Goal: Transaction & Acquisition: Download file/media

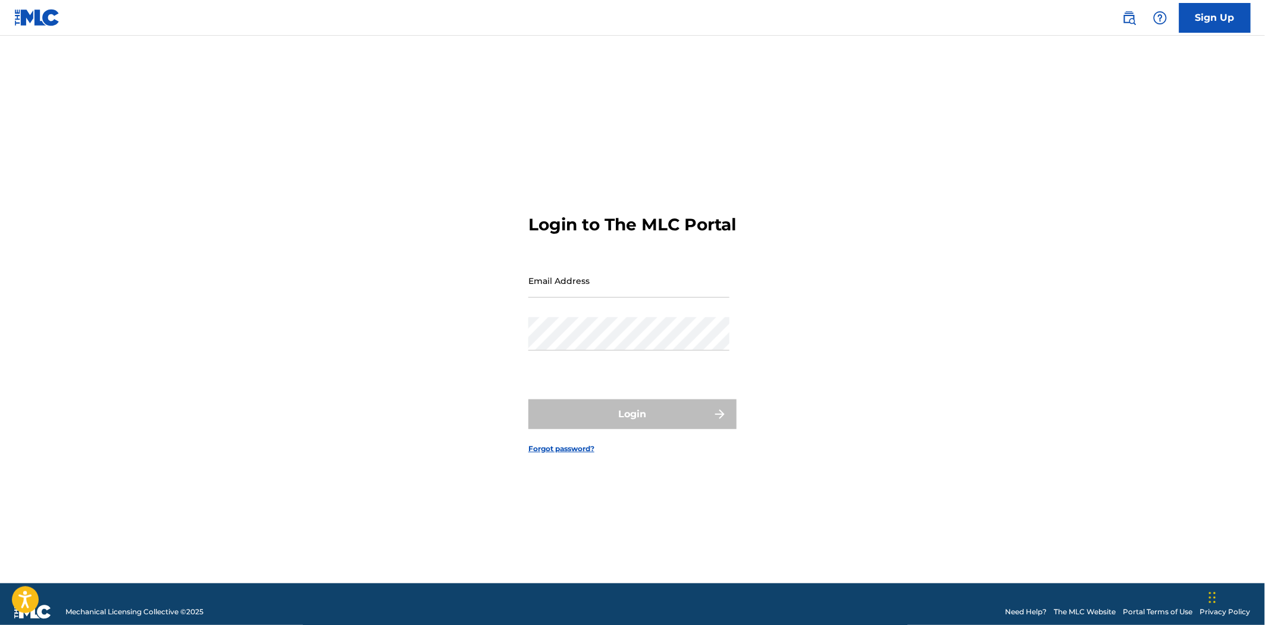
type input "[PERSON_NAME][EMAIL_ADDRESS][DOMAIN_NAME]"
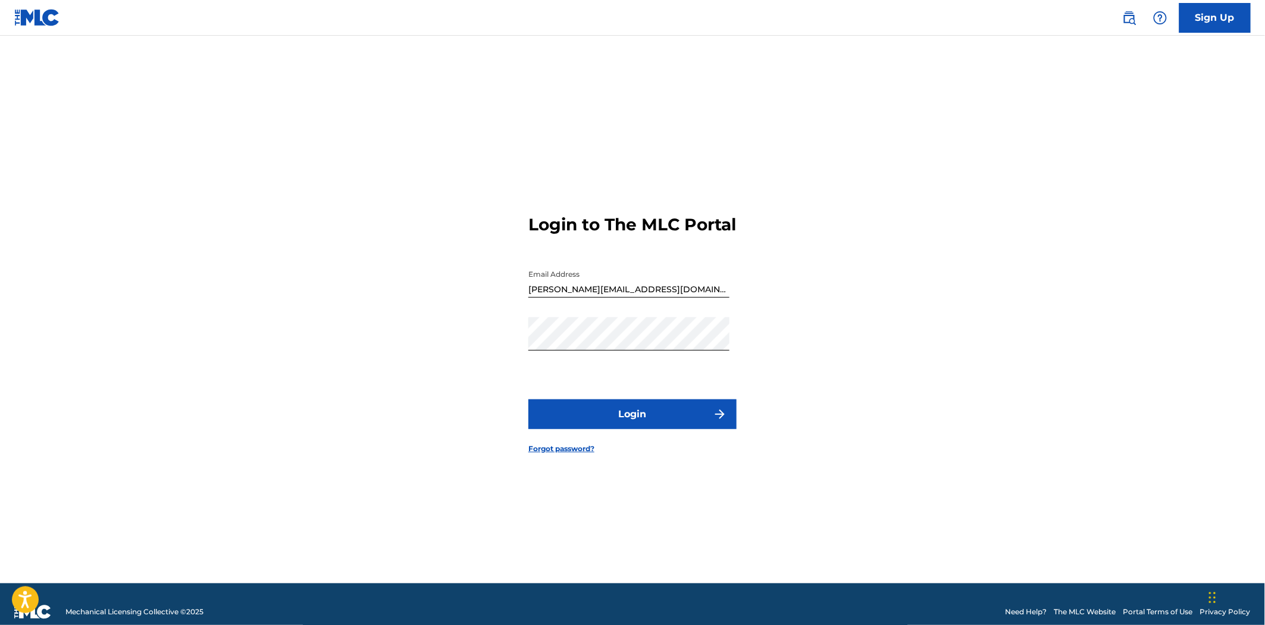
click at [664, 464] on form "Login to The MLC Portal Email Address [PERSON_NAME][EMAIL_ADDRESS][DOMAIN_NAME]…" at bounding box center [632, 324] width 208 height 518
click at [669, 428] on button "Login" at bounding box center [632, 414] width 208 height 30
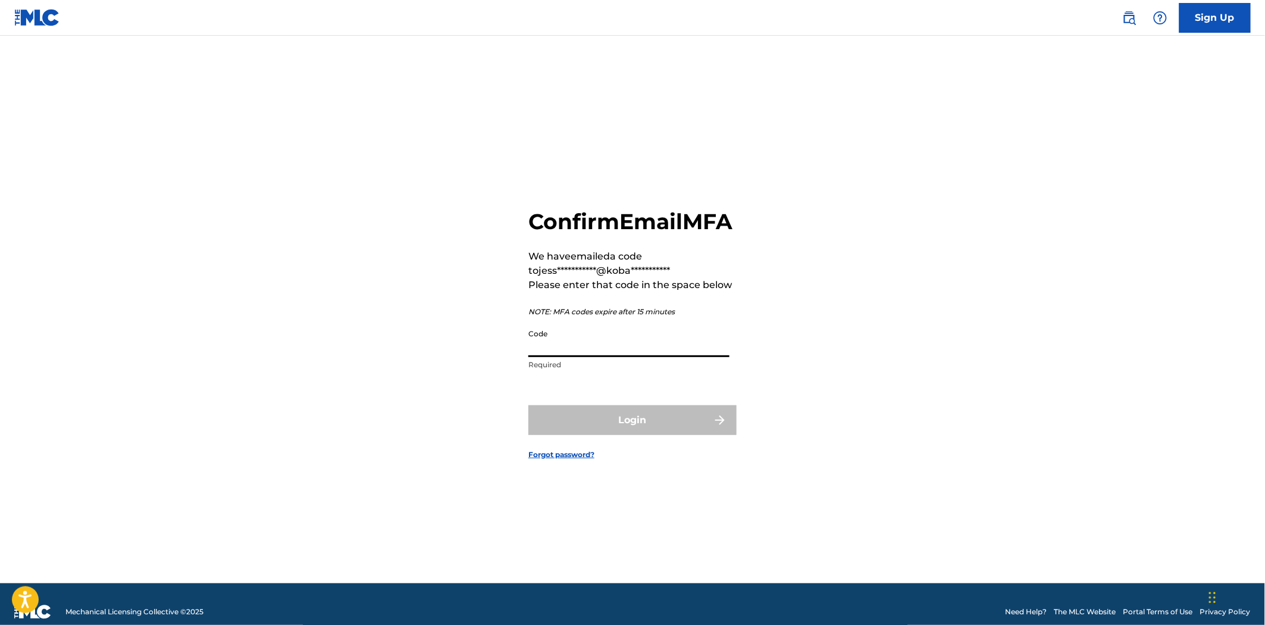
click at [685, 357] on input "Code" at bounding box center [628, 340] width 201 height 34
paste input "848066"
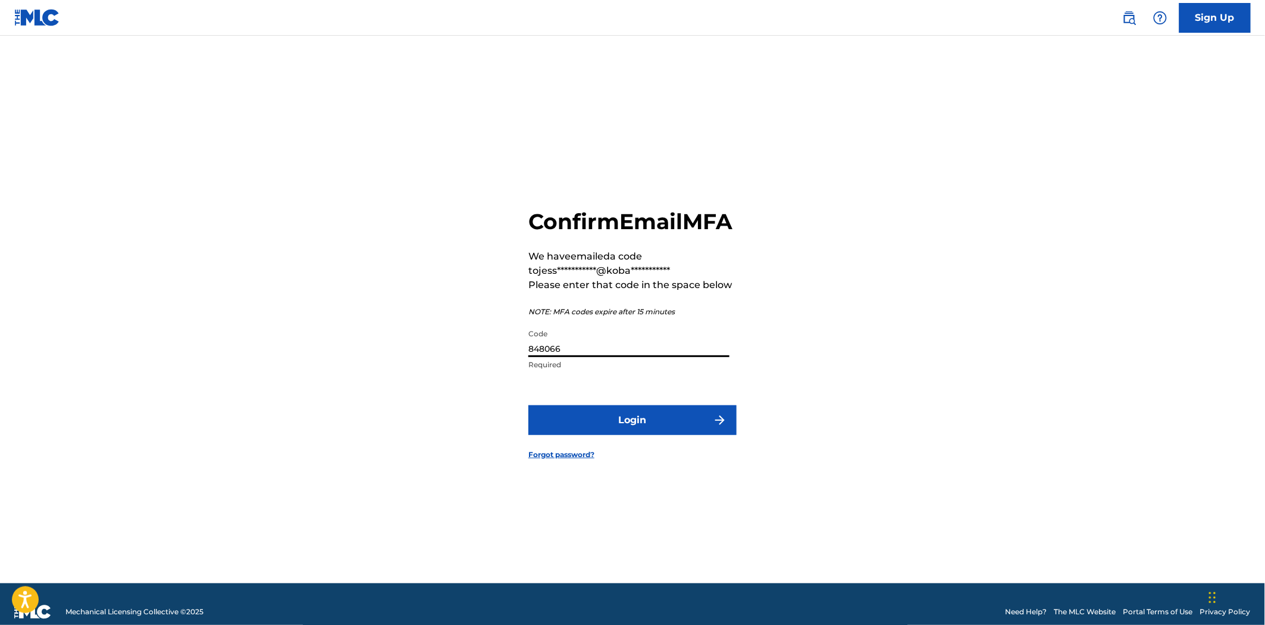
type input "848066"
click at [677, 427] on button "Login" at bounding box center [632, 420] width 208 height 30
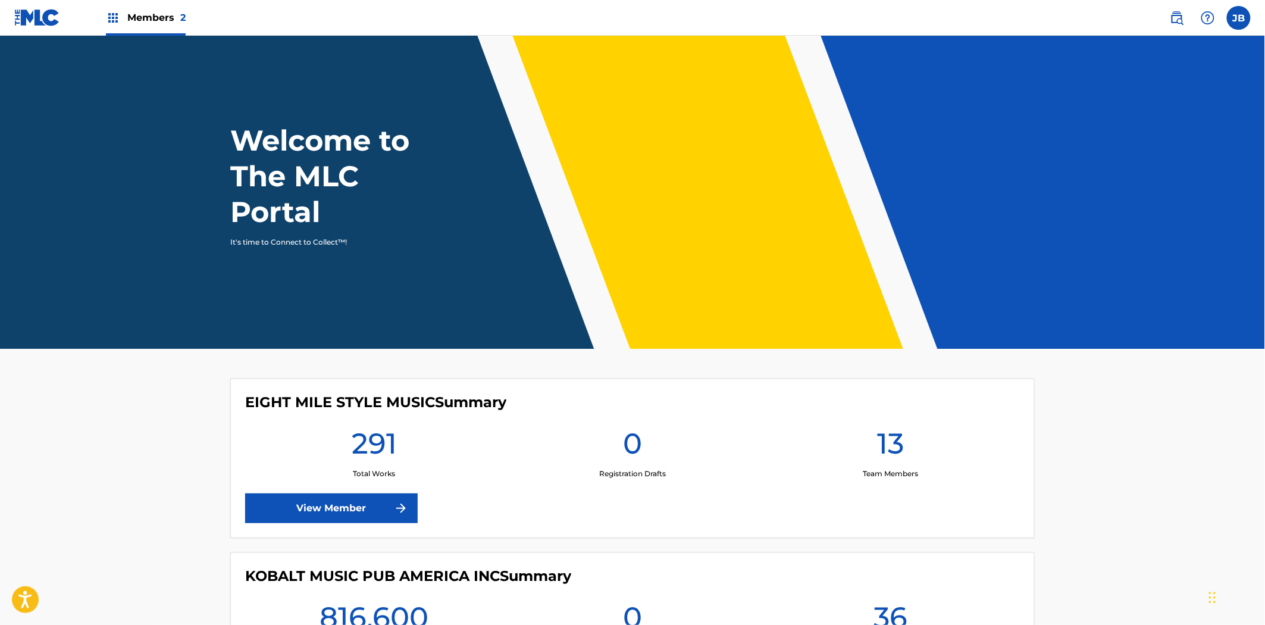
scroll to position [158, 0]
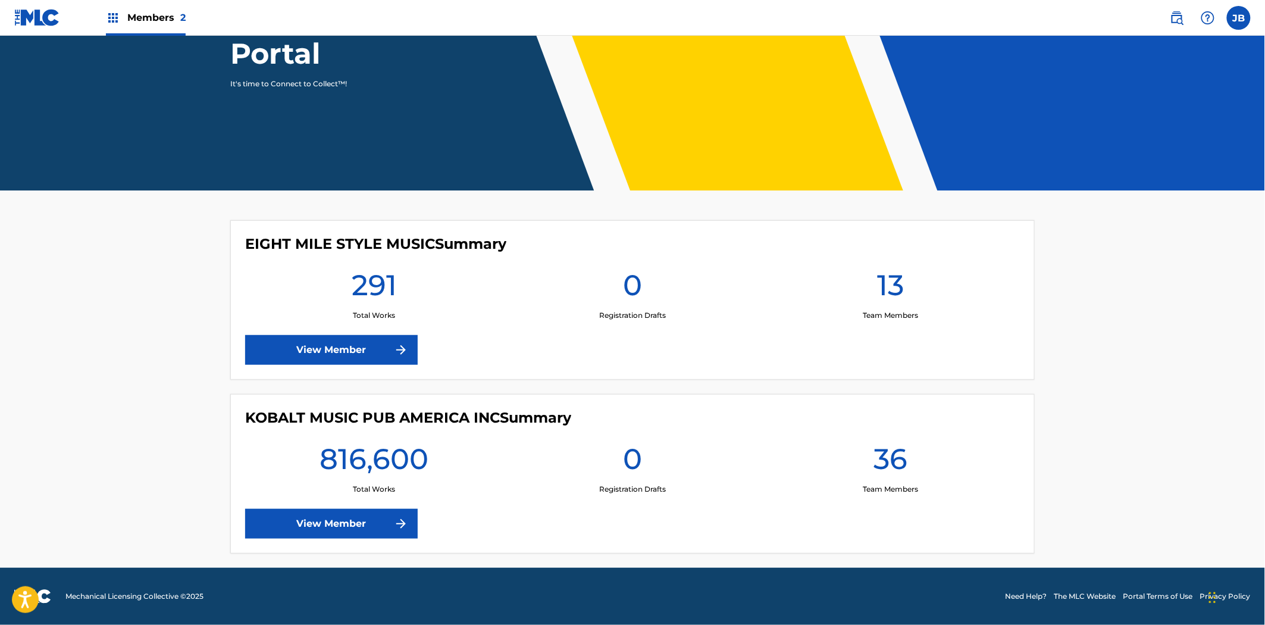
click at [389, 522] on link "View Member" at bounding box center [331, 524] width 173 height 30
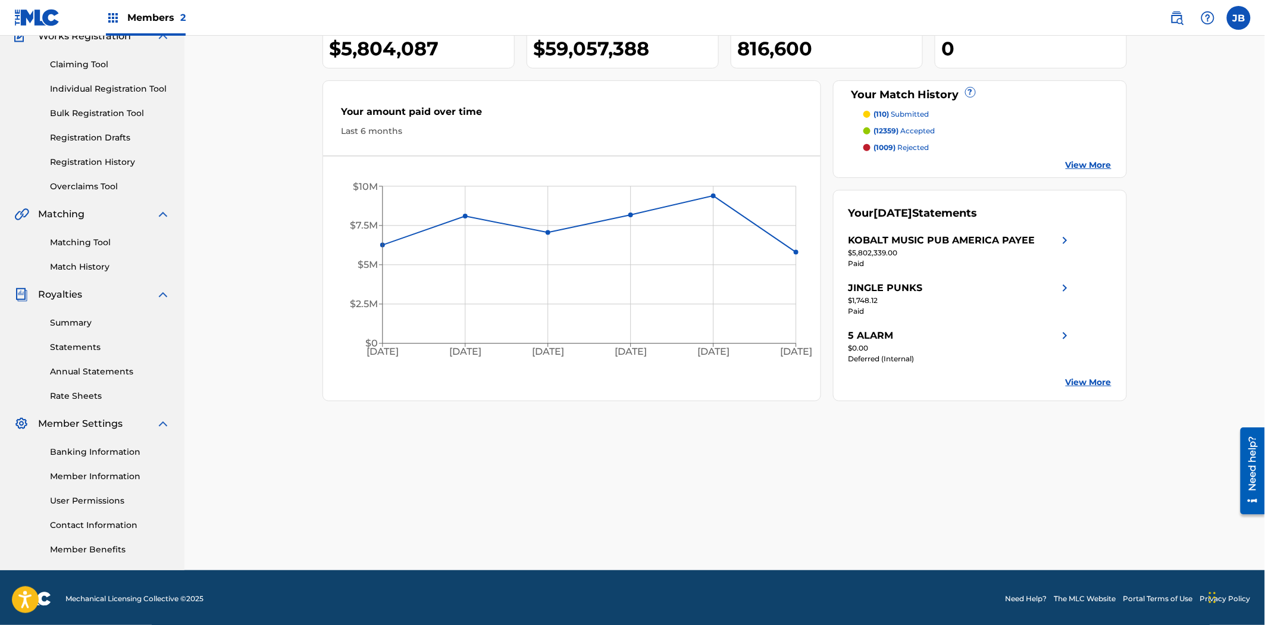
scroll to position [113, 0]
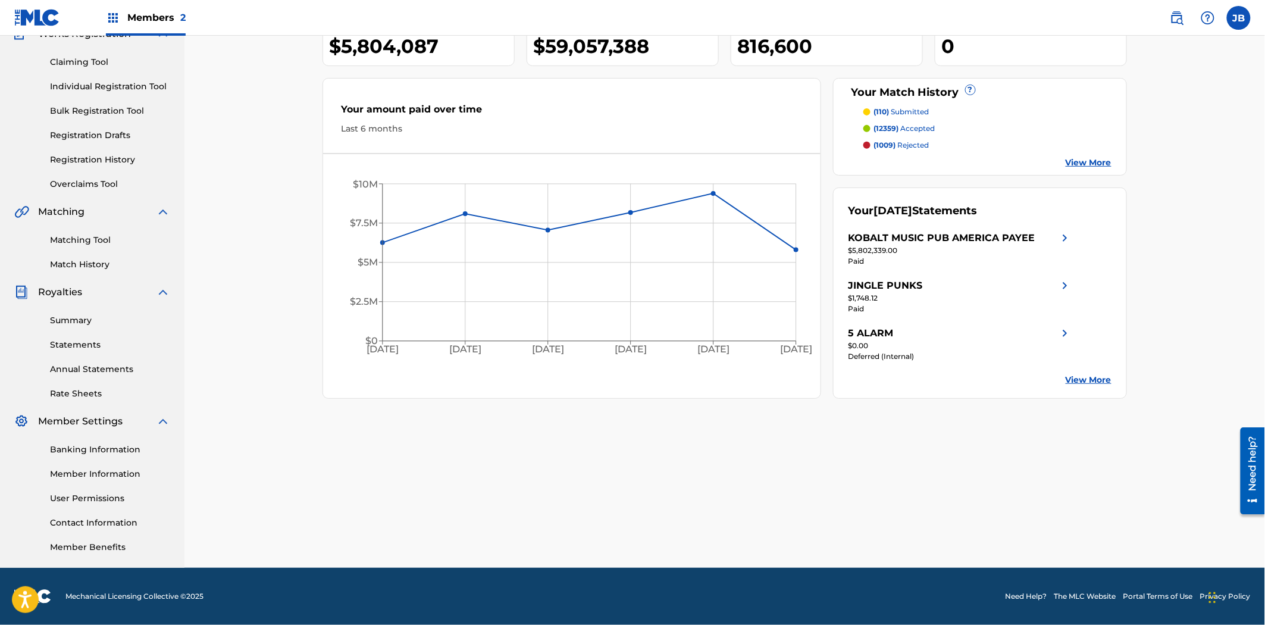
click at [68, 322] on link "Summary" at bounding box center [110, 320] width 120 height 12
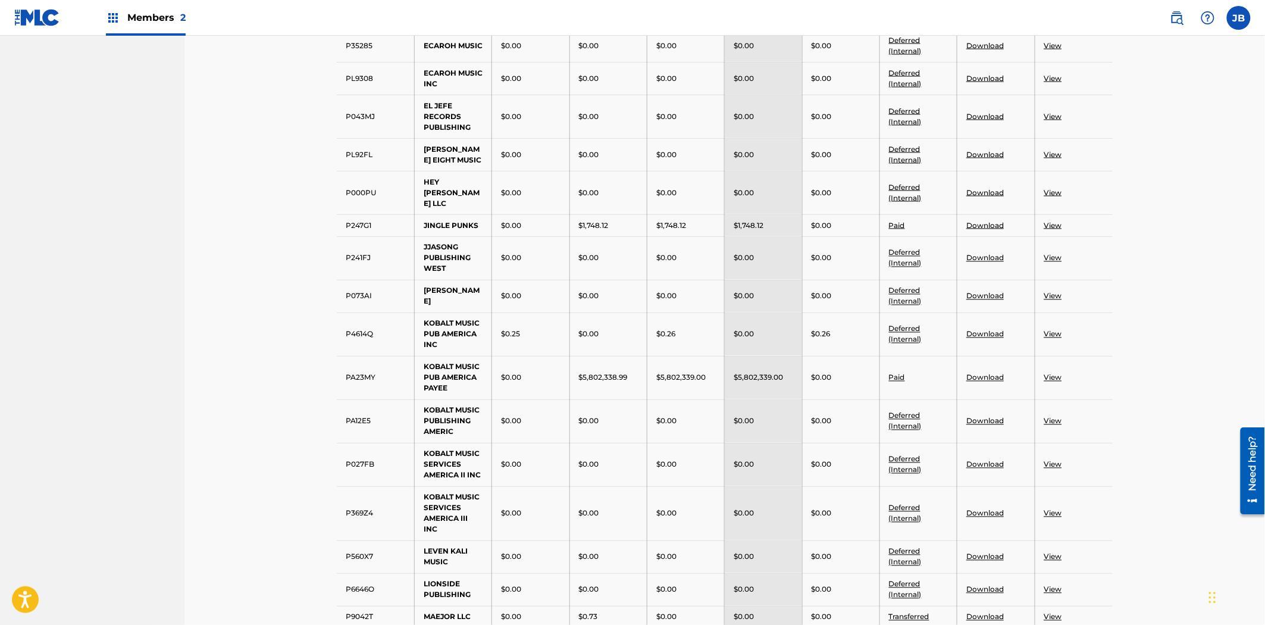
scroll to position [705, 0]
click at [984, 372] on link "Download" at bounding box center [984, 376] width 37 height 9
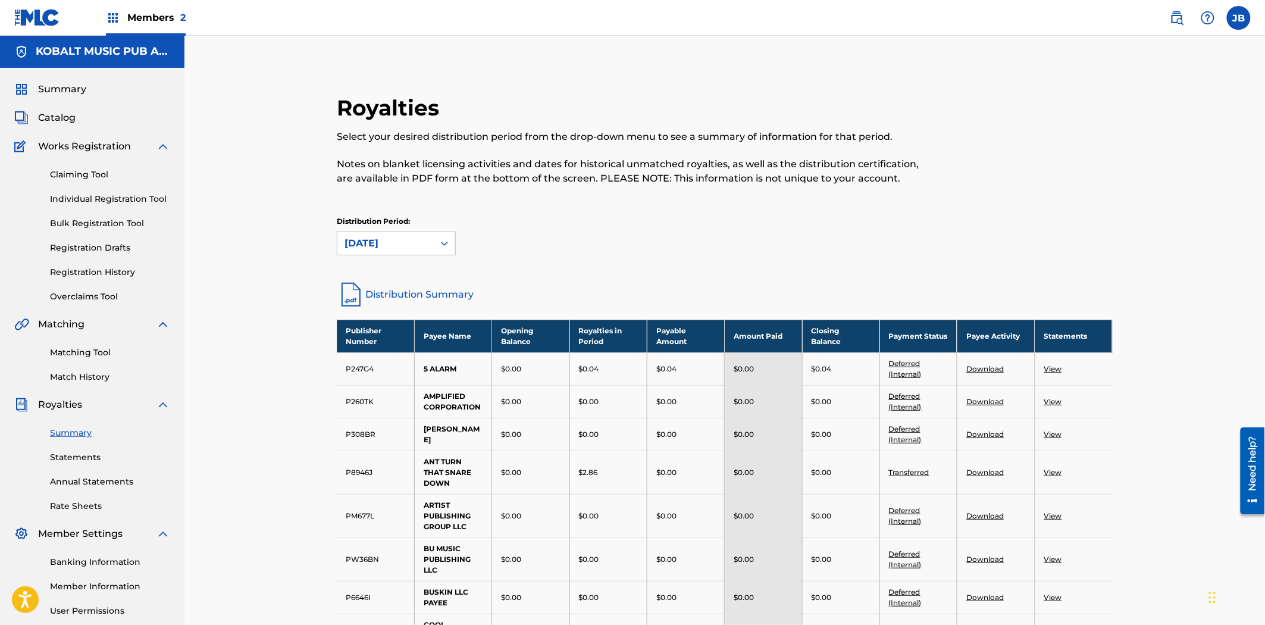
scroll to position [1, 0]
click at [76, 455] on link "Statements" at bounding box center [110, 456] width 120 height 12
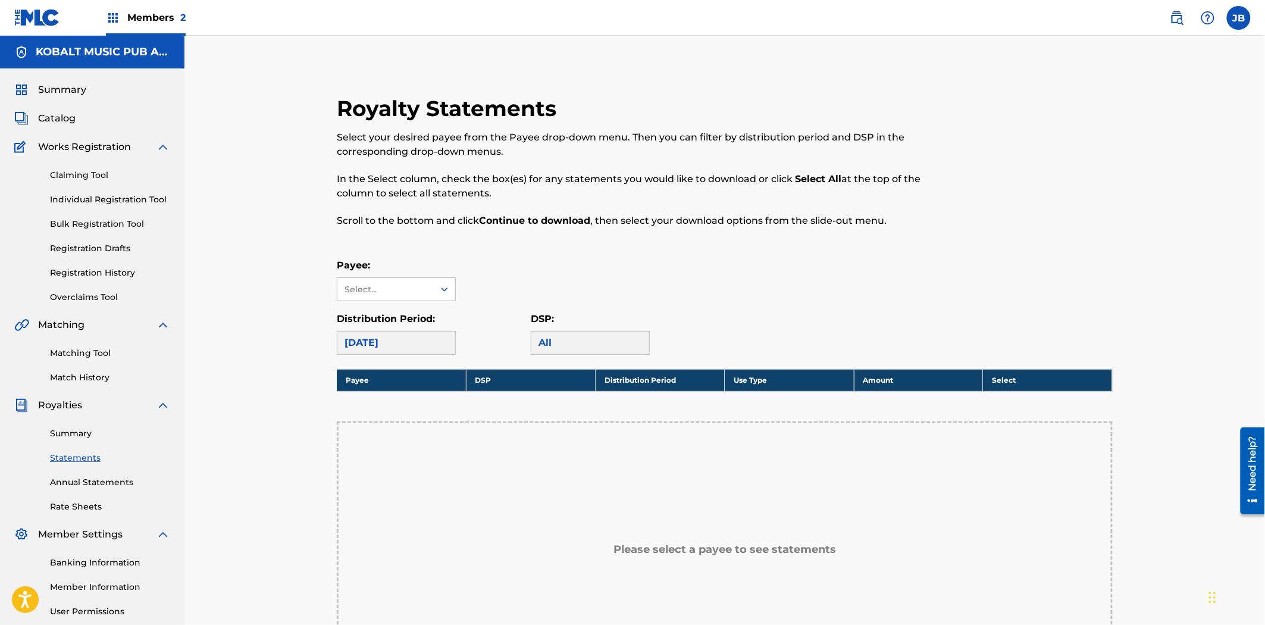
click at [436, 280] on div at bounding box center [444, 288] width 21 height 21
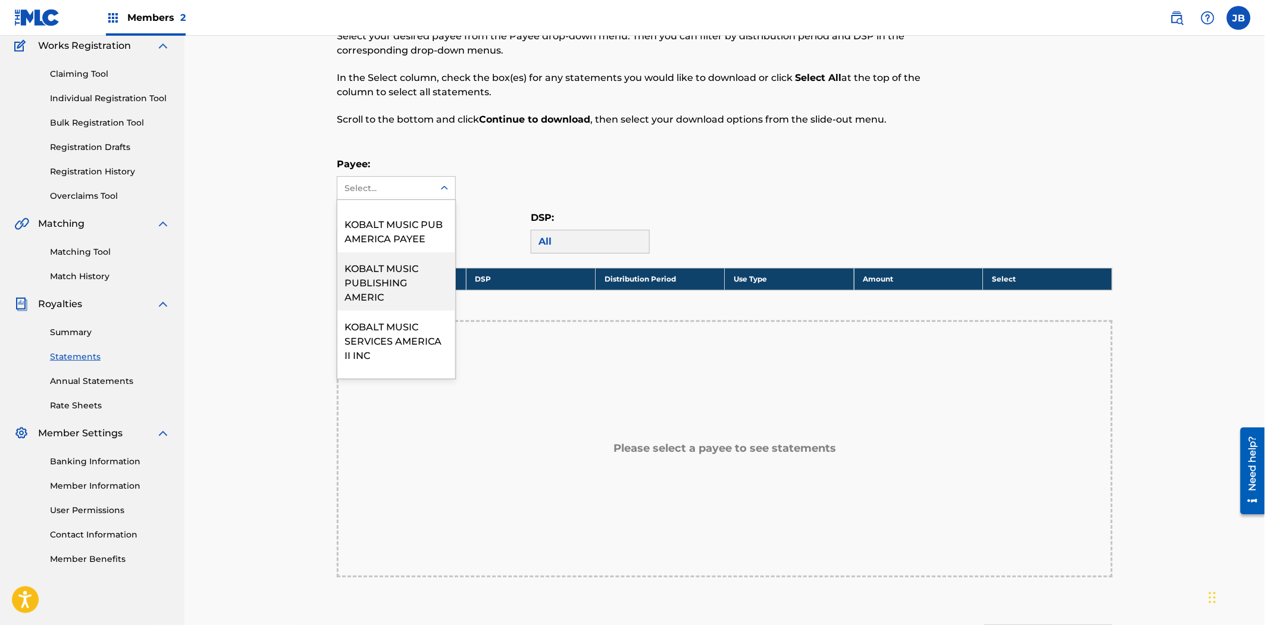
scroll to position [700, 0]
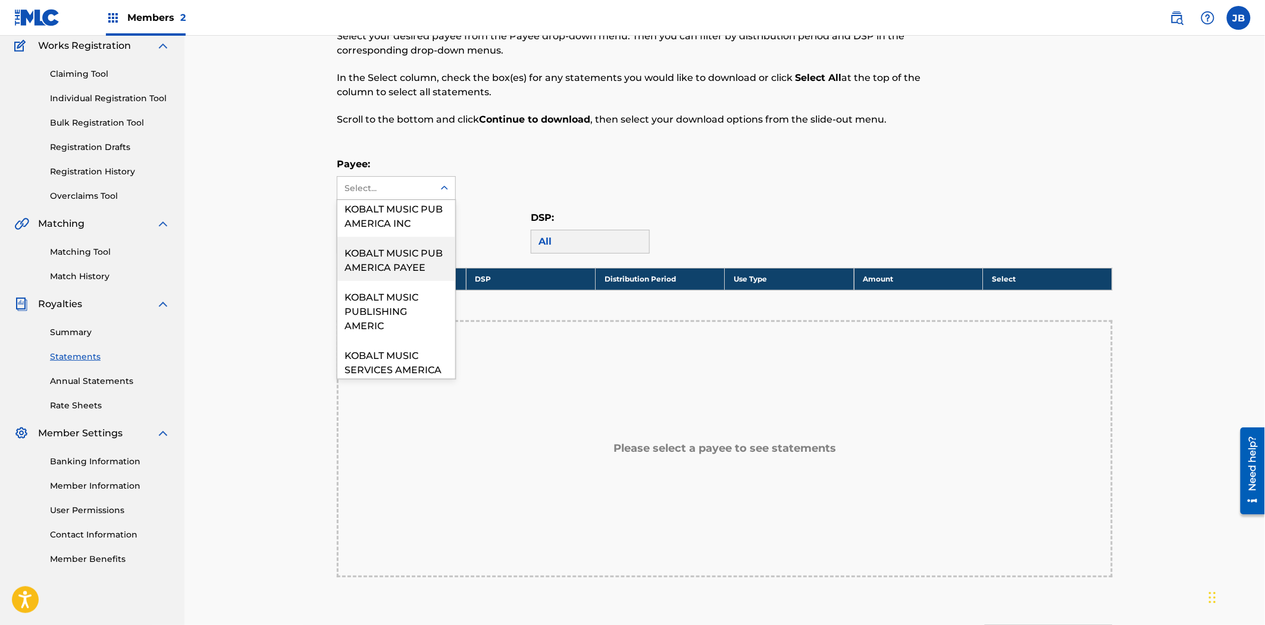
click at [396, 274] on div "KOBALT MUSIC PUB AMERICA PAYEE" at bounding box center [396, 259] width 118 height 44
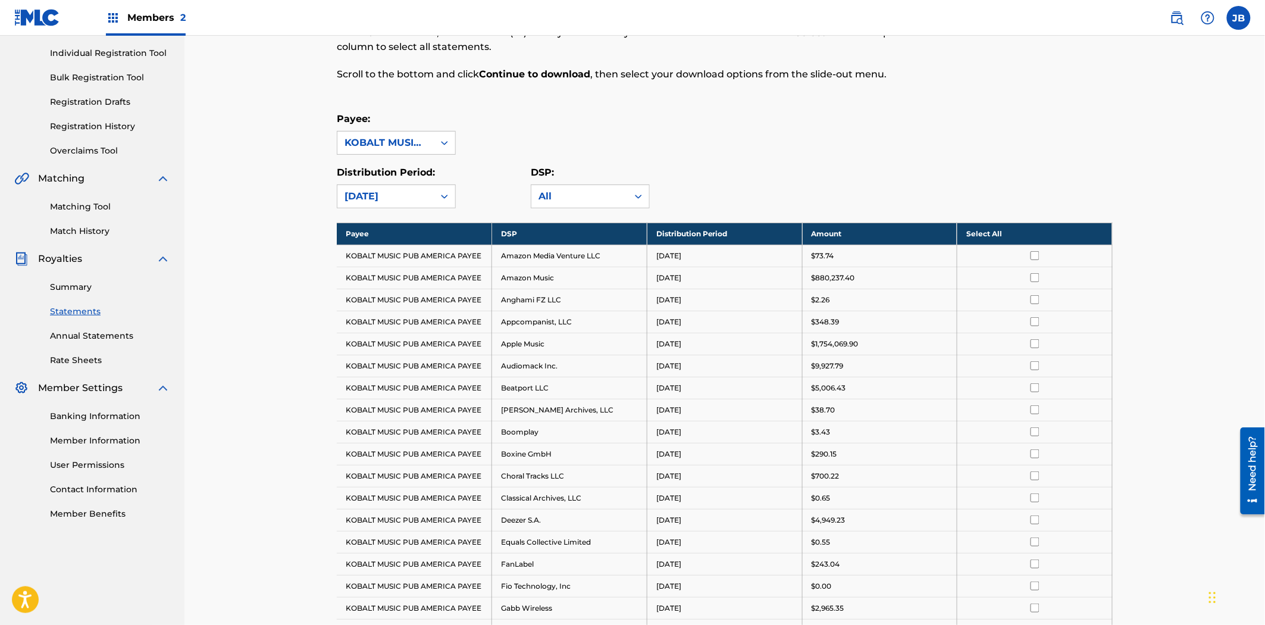
scroll to position [140, 0]
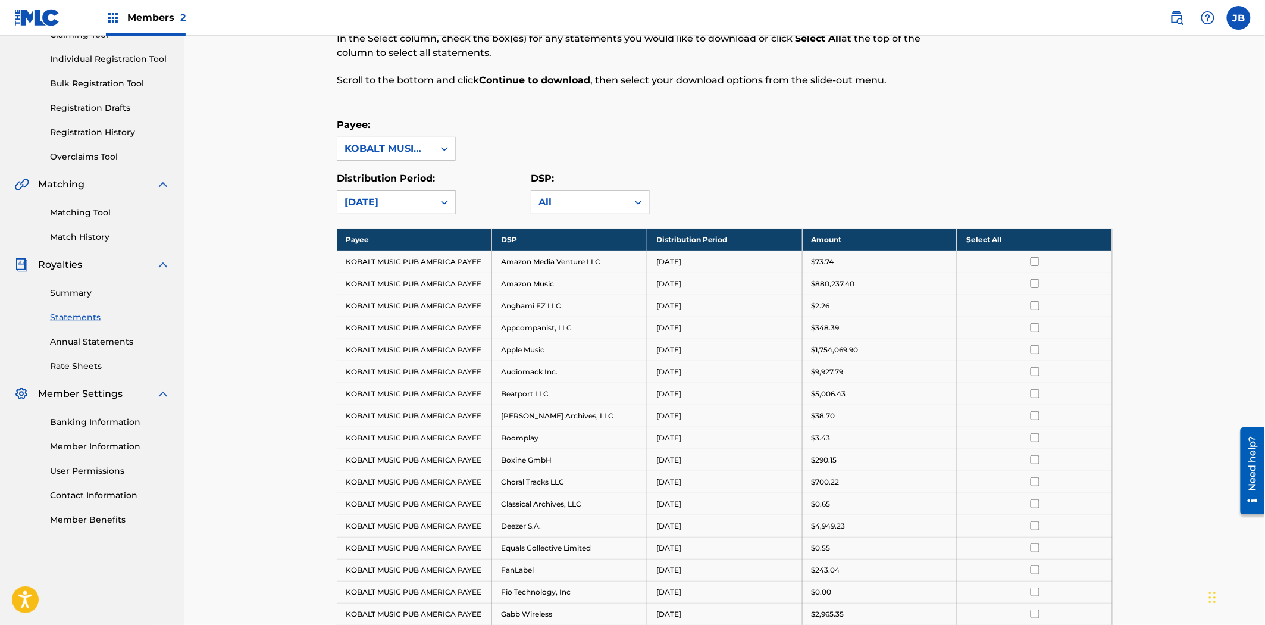
click at [390, 199] on div "August 2025" at bounding box center [385, 202] width 82 height 14
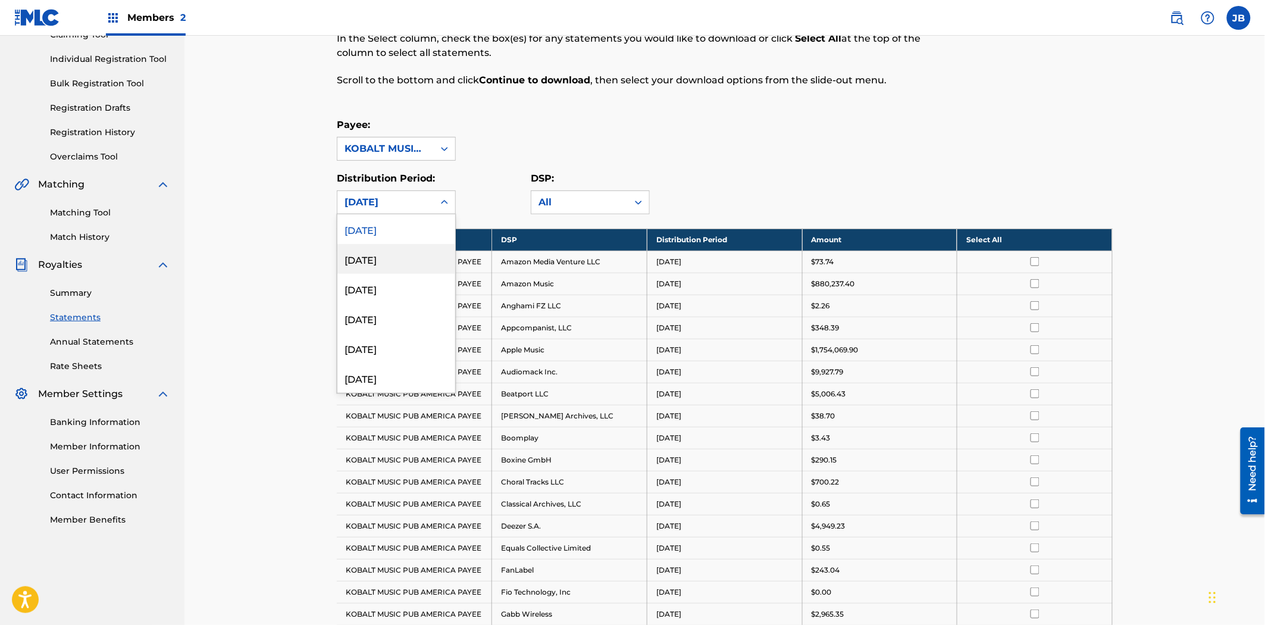
click at [389, 262] on div "July 2025" at bounding box center [396, 259] width 118 height 30
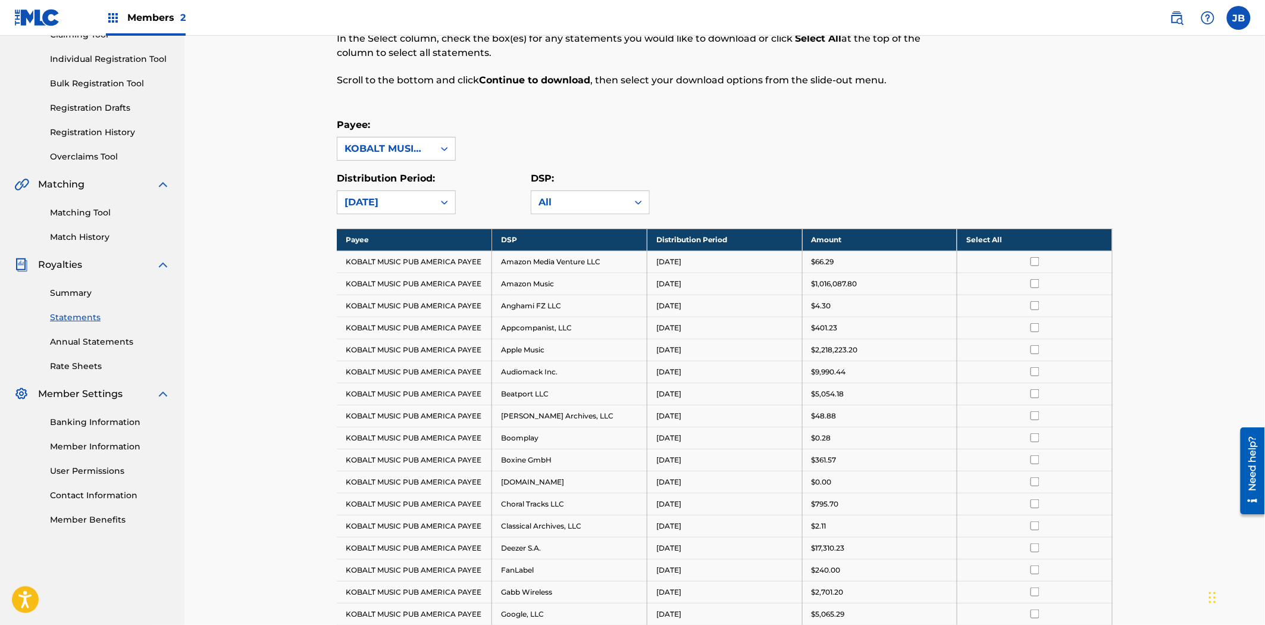
click at [393, 203] on div "July 2025" at bounding box center [385, 202] width 82 height 14
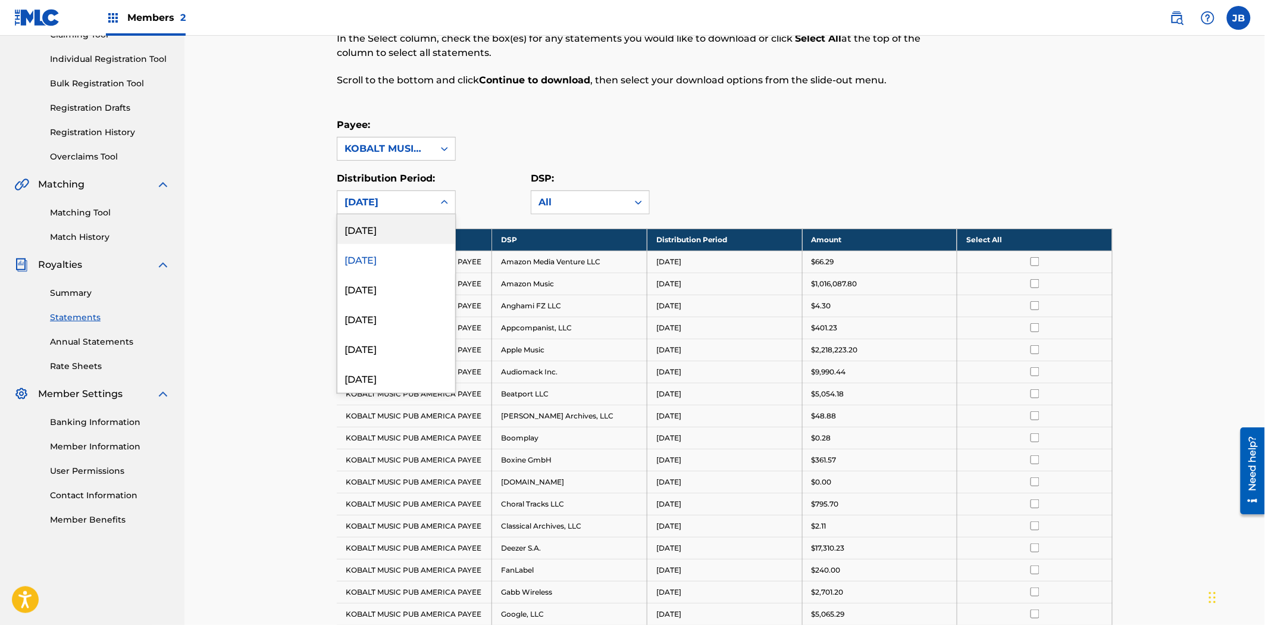
click at [391, 230] on div "August 2025" at bounding box center [396, 229] width 118 height 30
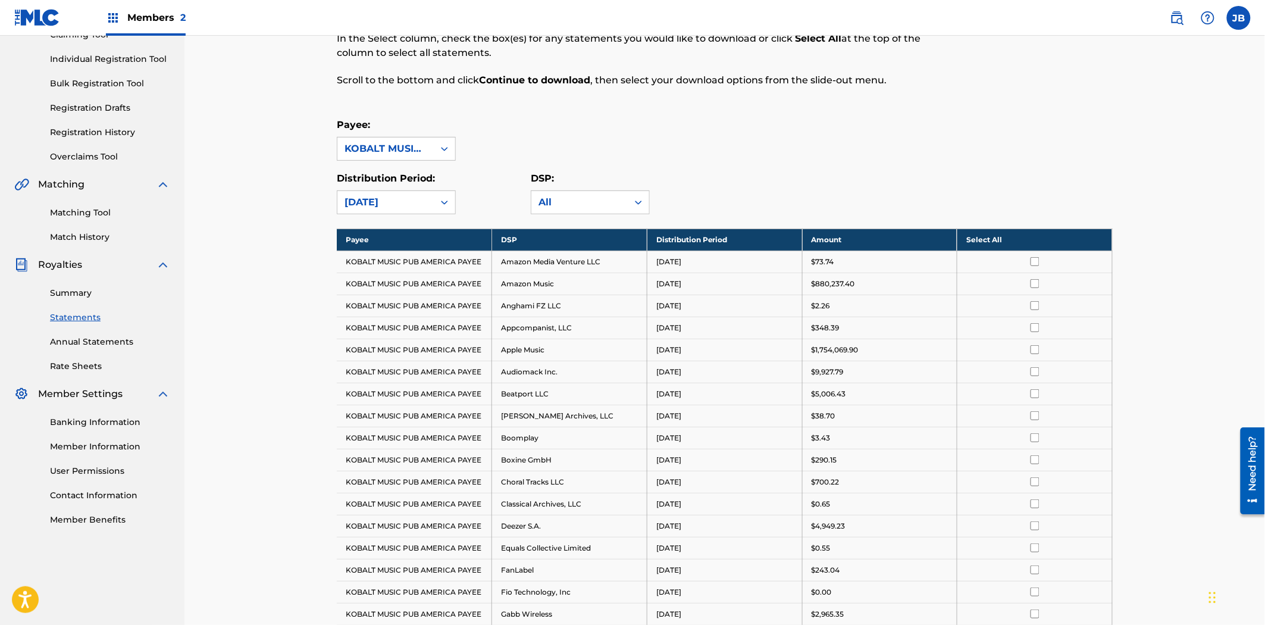
click at [1036, 284] on input "checkbox" at bounding box center [1034, 283] width 9 height 9
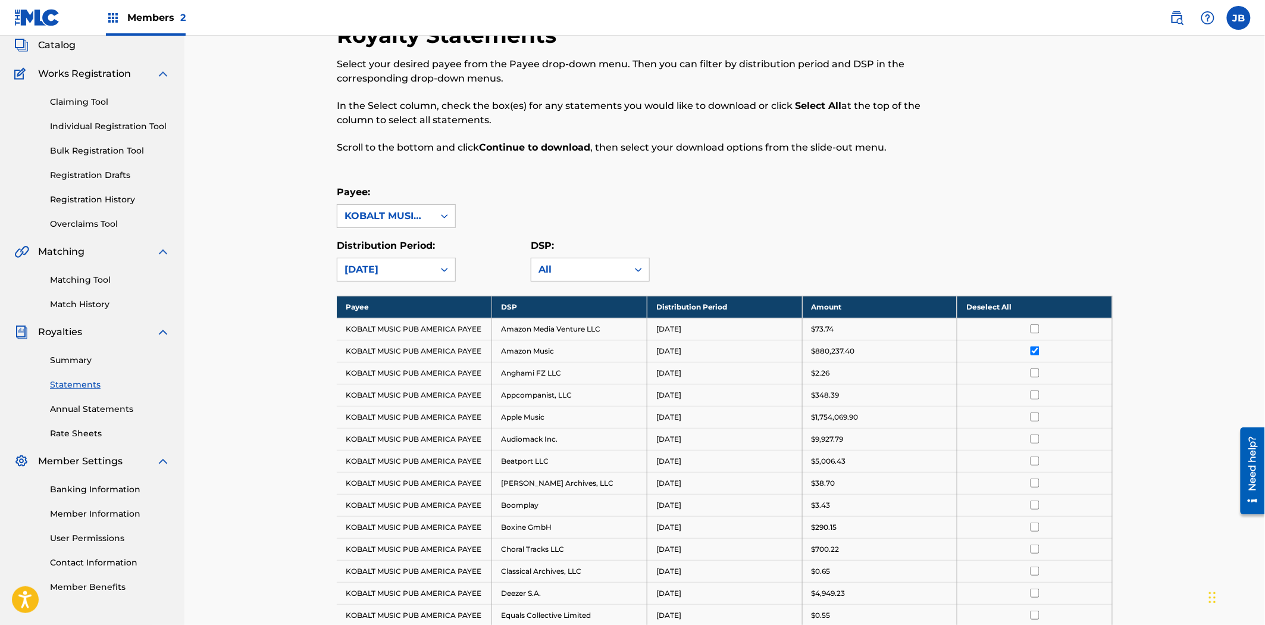
scroll to position [0, 0]
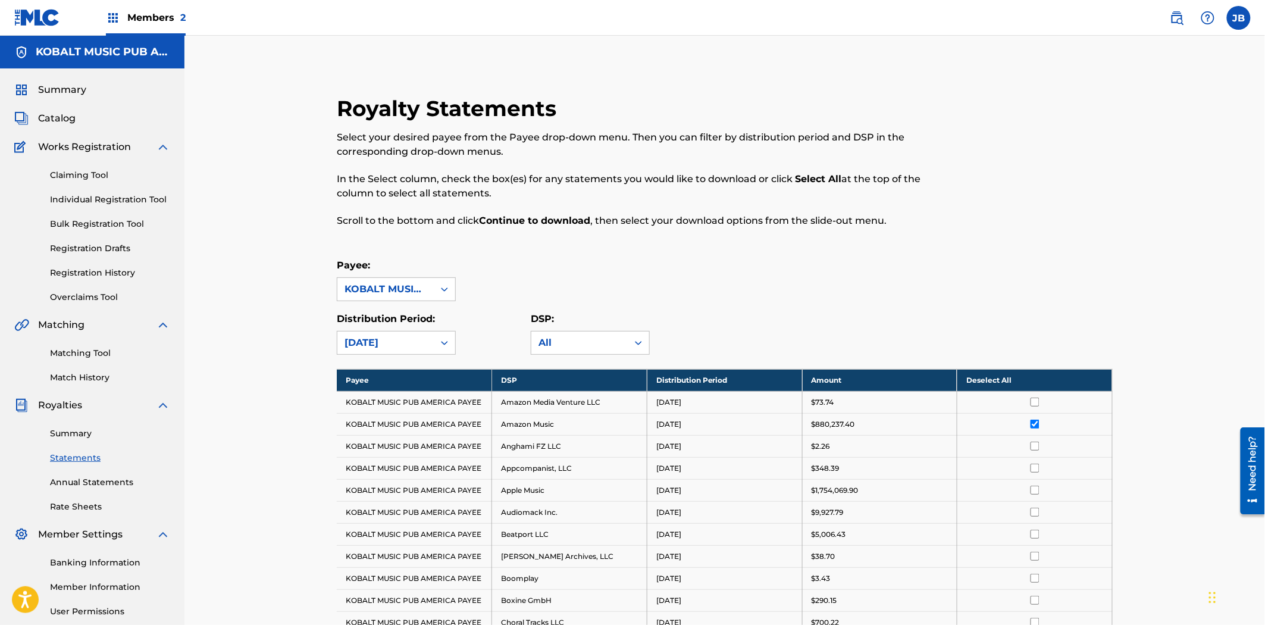
click at [66, 431] on link "Summary" at bounding box center [110, 433] width 120 height 12
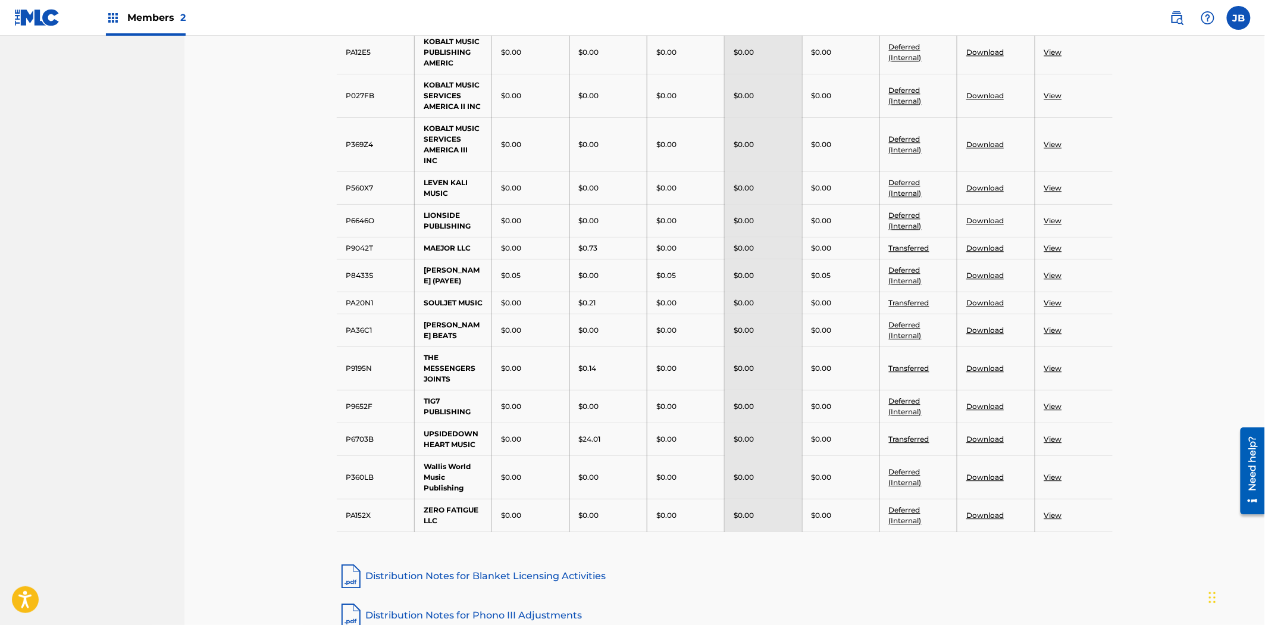
scroll to position [1253, 0]
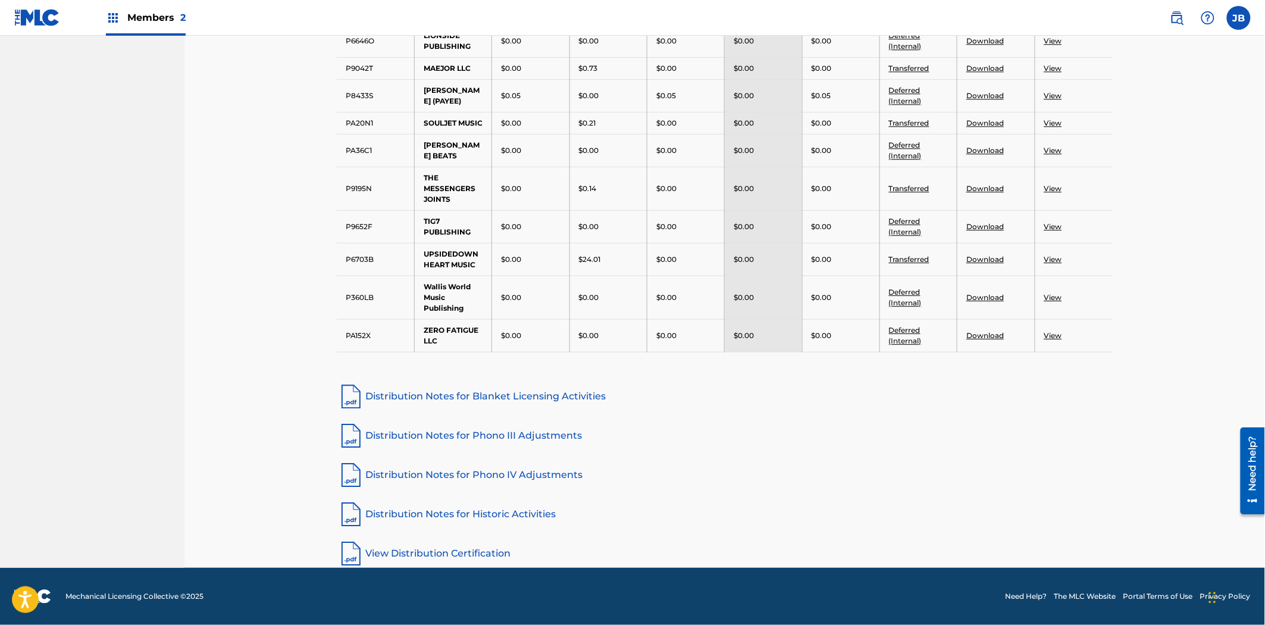
click at [527, 435] on link "Distribution Notes for Phono III Adjustments" at bounding box center [725, 435] width 776 height 29
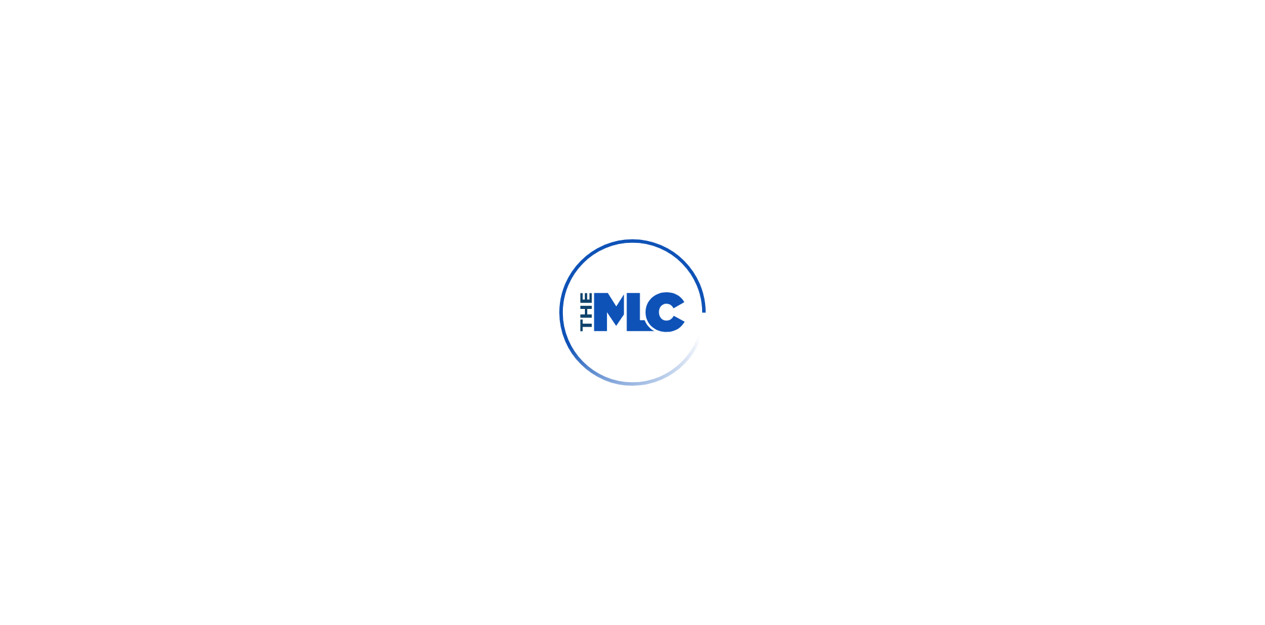
click at [450, 290] on div at bounding box center [632, 312] width 1265 height 625
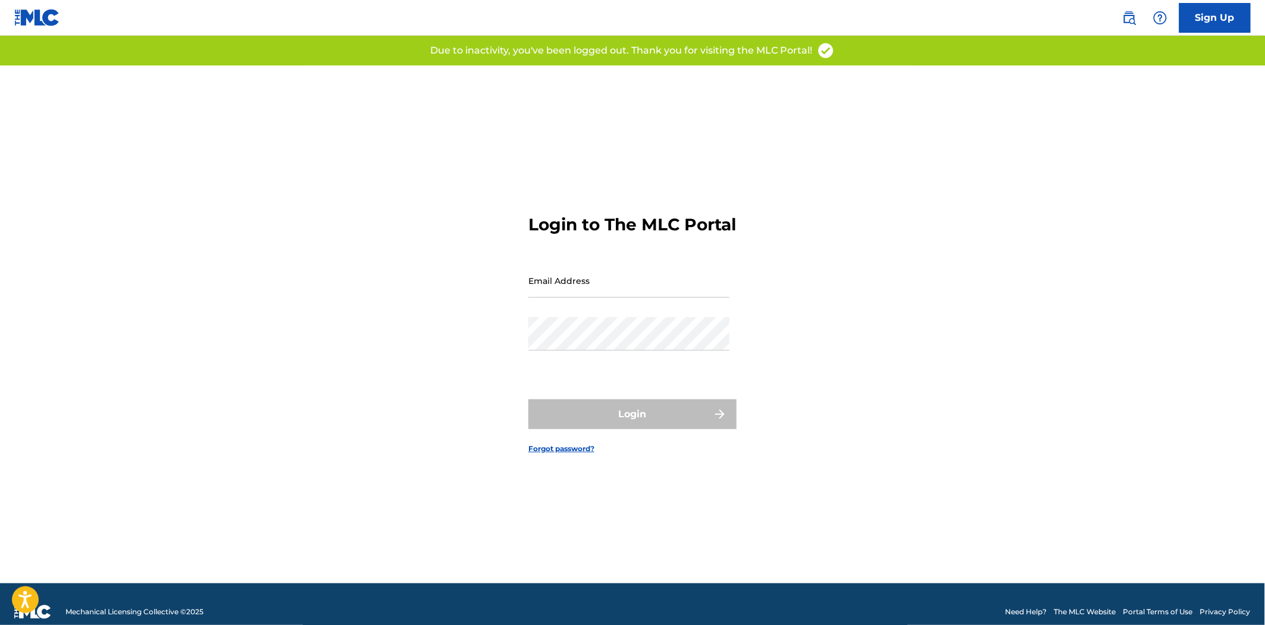
type input "[PERSON_NAME][EMAIL_ADDRESS][DOMAIN_NAME]"
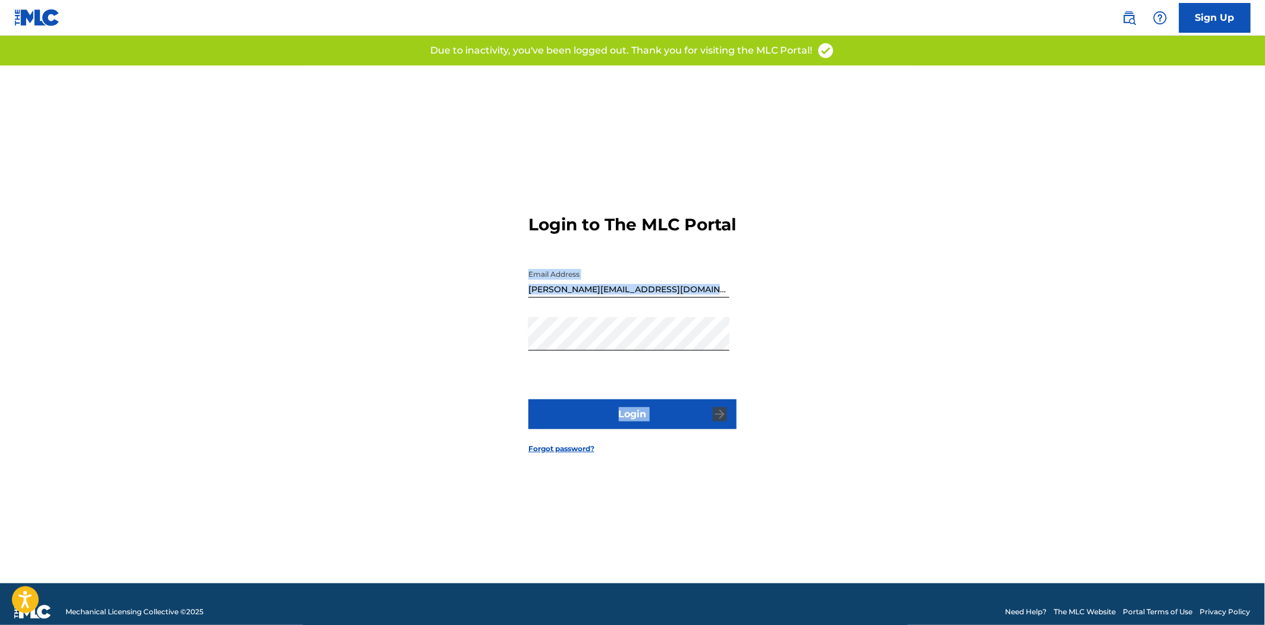
drag, startPoint x: 0, startPoint y: 0, endPoint x: 536, endPoint y: 554, distance: 770.7
click at [536, 554] on div "Login to The MLC Portal Email Address [PERSON_NAME][EMAIL_ADDRESS][DOMAIN_NAME]…" at bounding box center [632, 324] width 833 height 518
